Goal: Navigation & Orientation: Find specific page/section

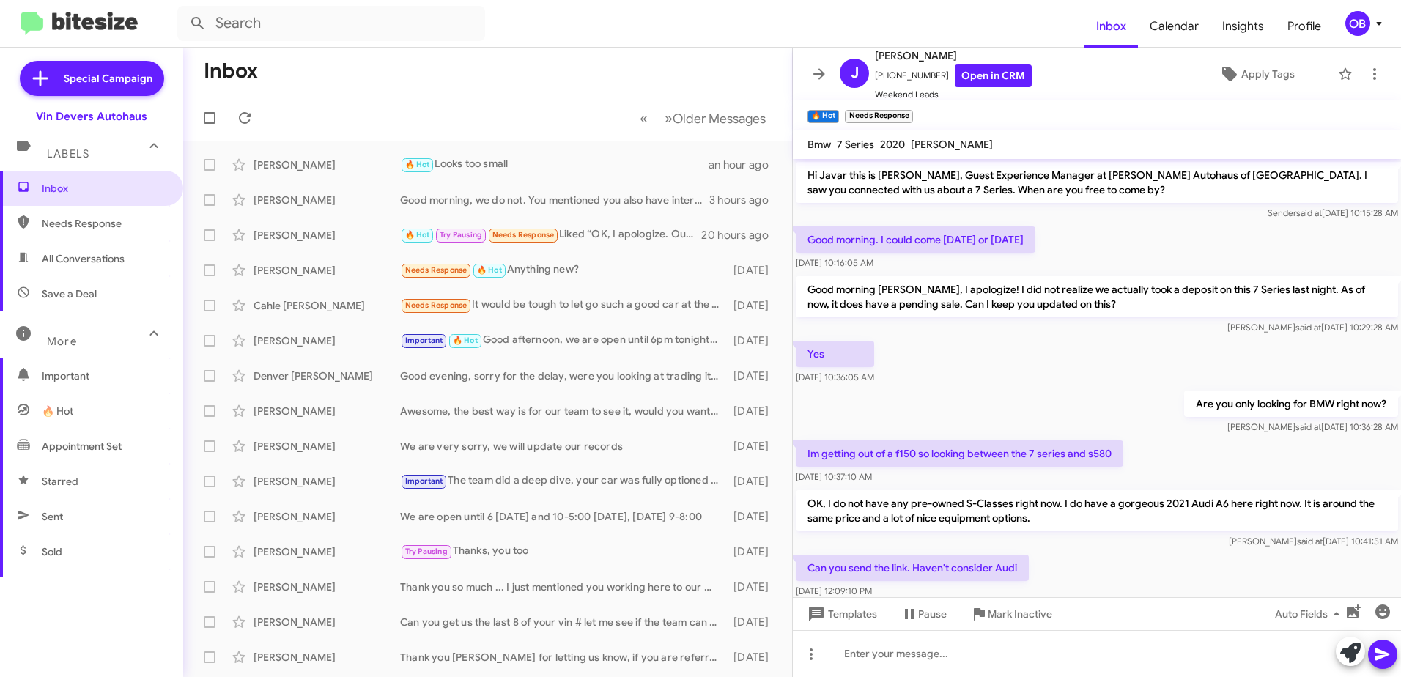
scroll to position [277, 0]
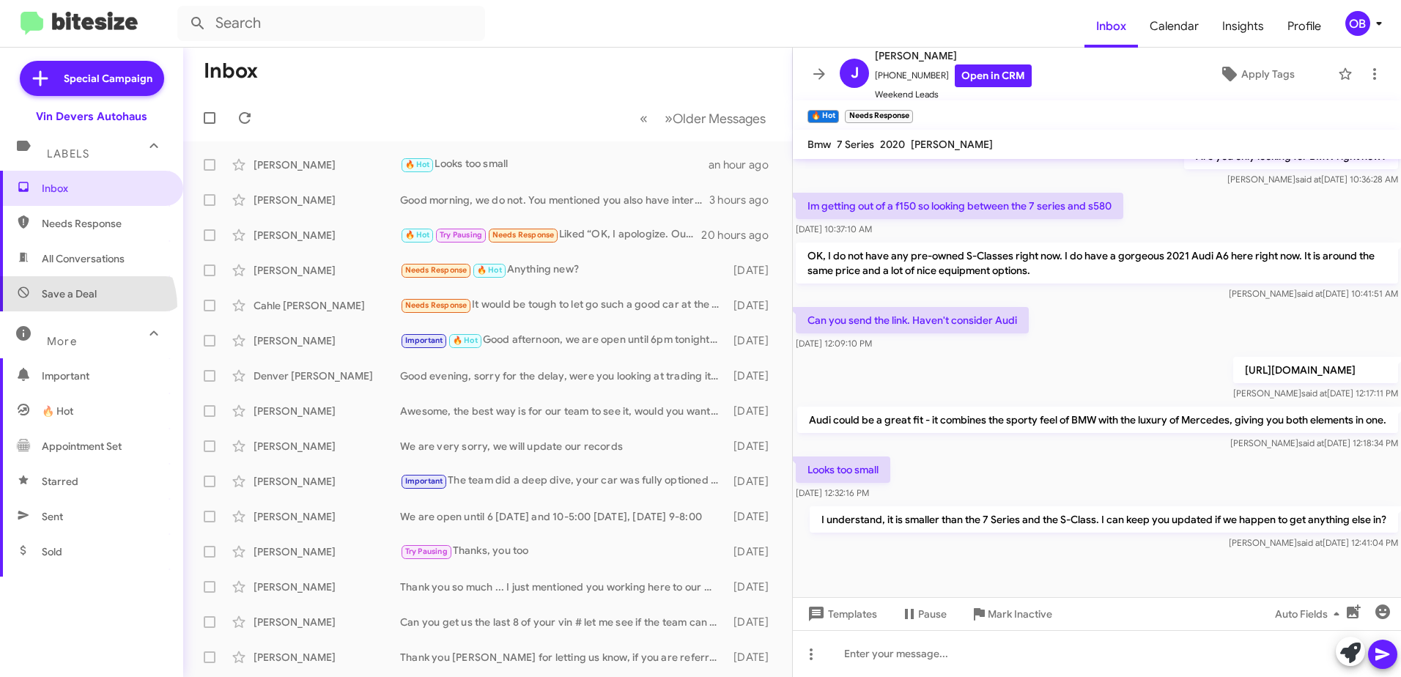
click at [86, 307] on span "Save a Deal" at bounding box center [91, 293] width 183 height 35
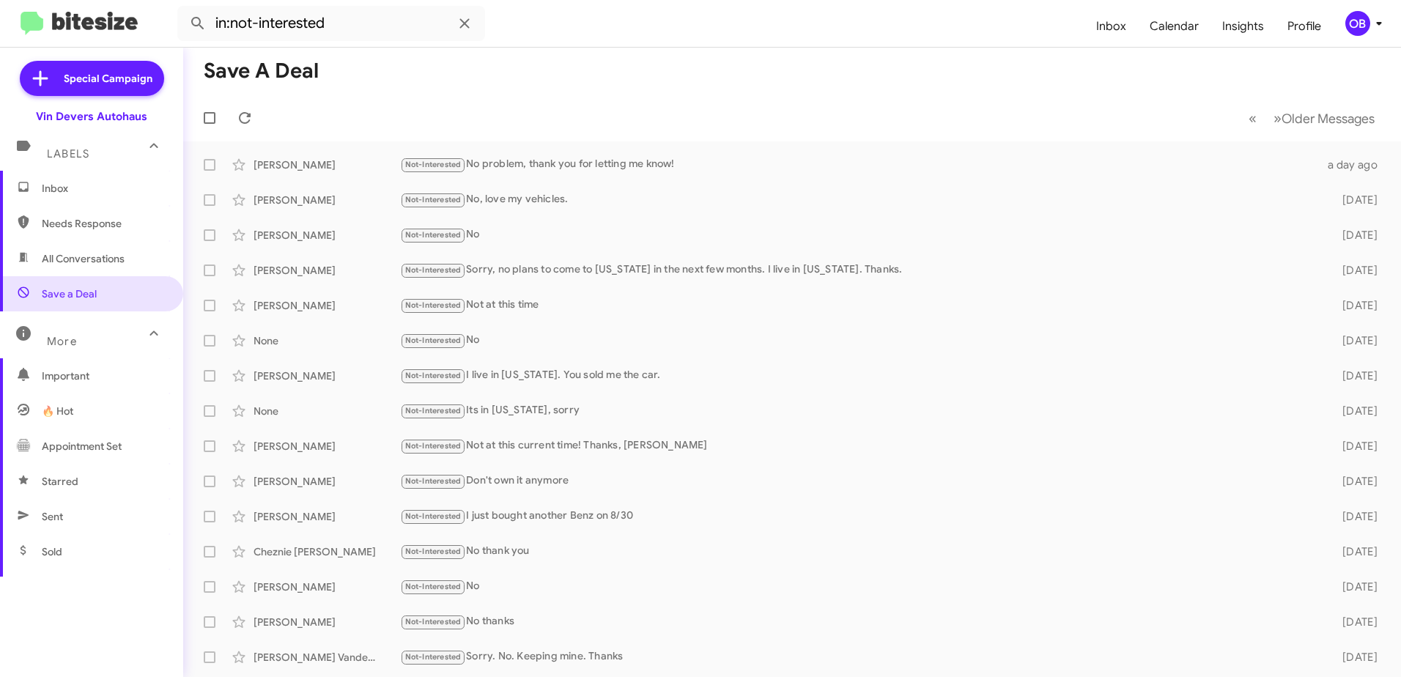
click at [108, 264] on span "All Conversations" at bounding box center [83, 258] width 83 height 15
type input "in:all-conversations"
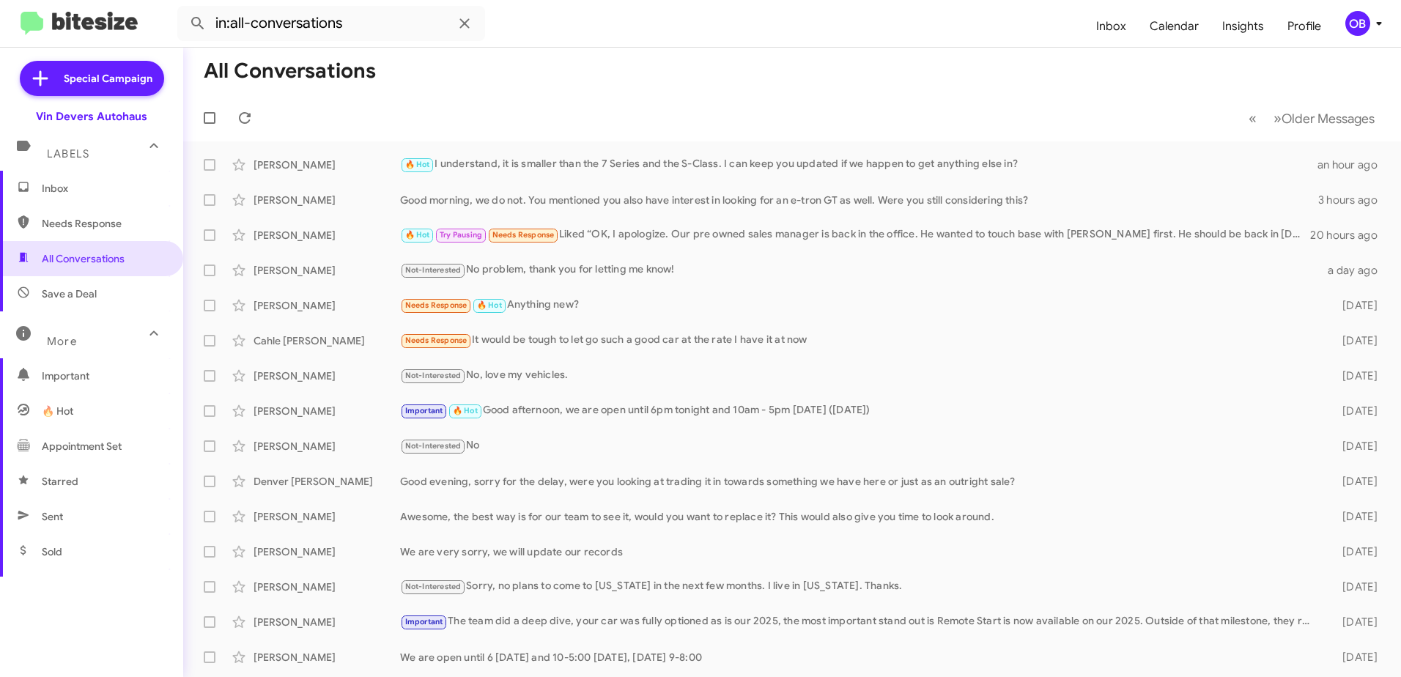
click at [80, 195] on span "Inbox" at bounding box center [104, 188] width 125 height 15
